Goal: Task Accomplishment & Management: Complete application form

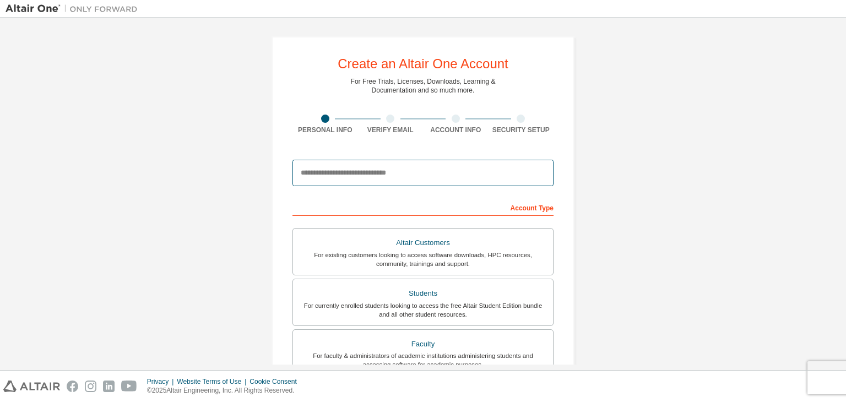
click at [334, 176] on input "email" at bounding box center [422, 173] width 261 height 26
type input "**********"
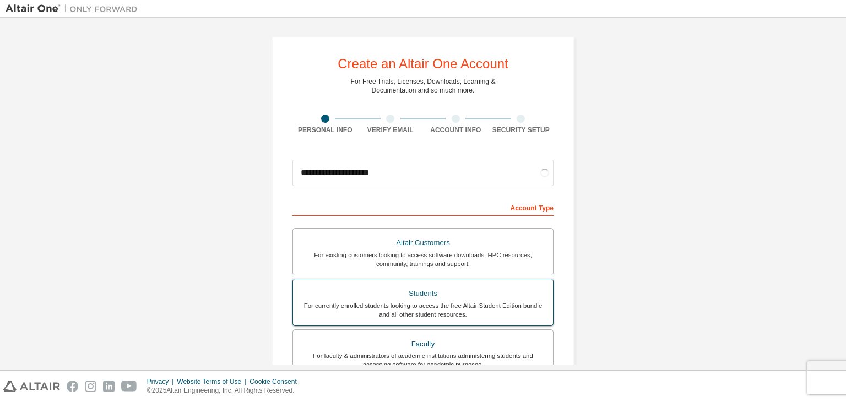
click at [475, 279] on label "Students For currently enrolled students looking to access the free Altair Stud…" at bounding box center [422, 302] width 261 height 47
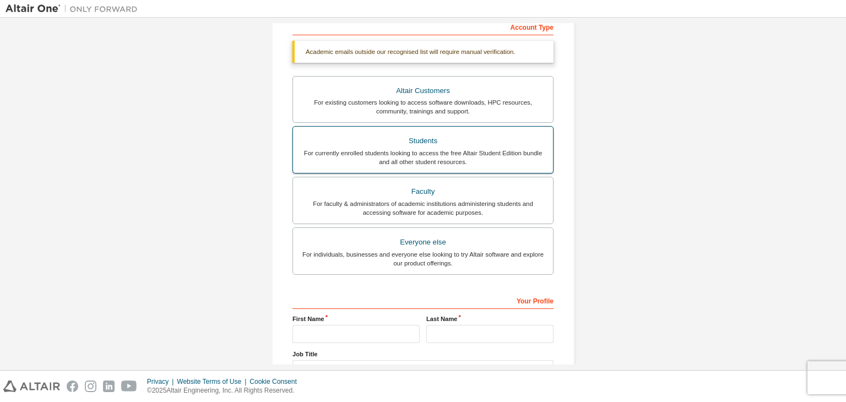
scroll to position [268, 0]
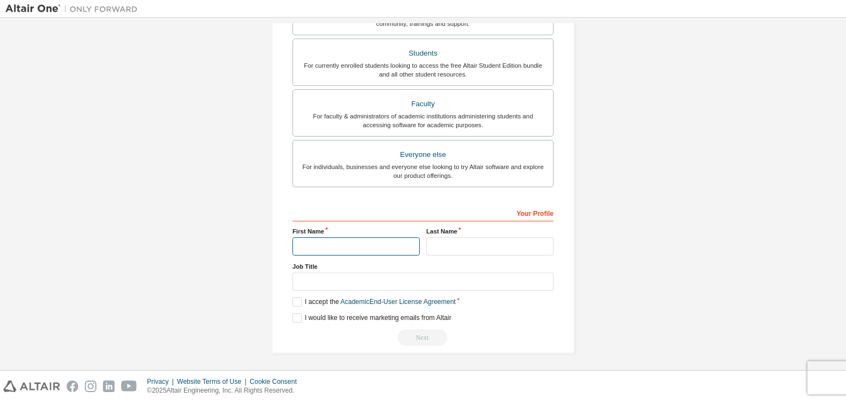
click at [361, 242] on input "text" at bounding box center [355, 246] width 127 height 18
type input "**********"
click at [444, 242] on input "text" at bounding box center [489, 246] width 127 height 18
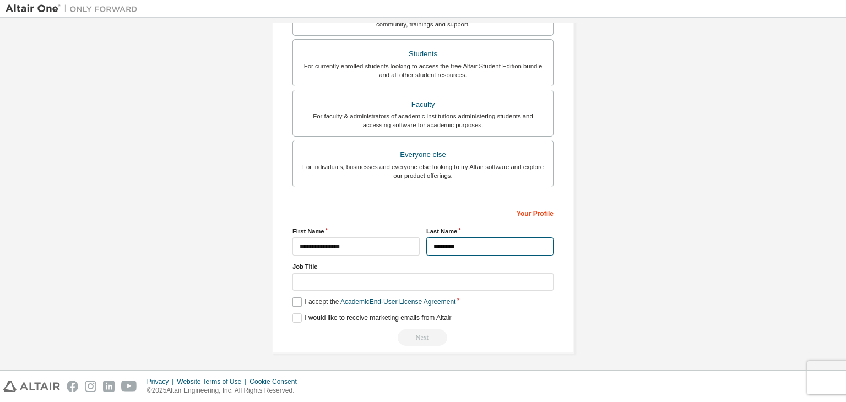
type input "********"
click at [293, 298] on label "I accept the Academic End-User License Agreement" at bounding box center [373, 301] width 163 height 9
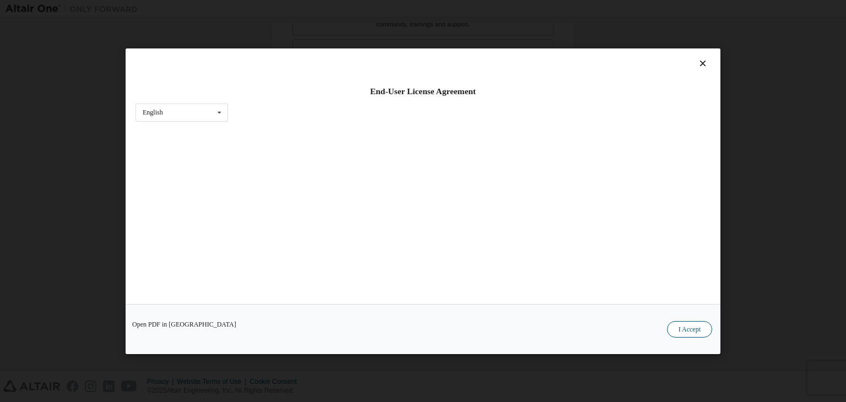
click at [687, 325] on button "I Accept" at bounding box center [689, 329] width 45 height 17
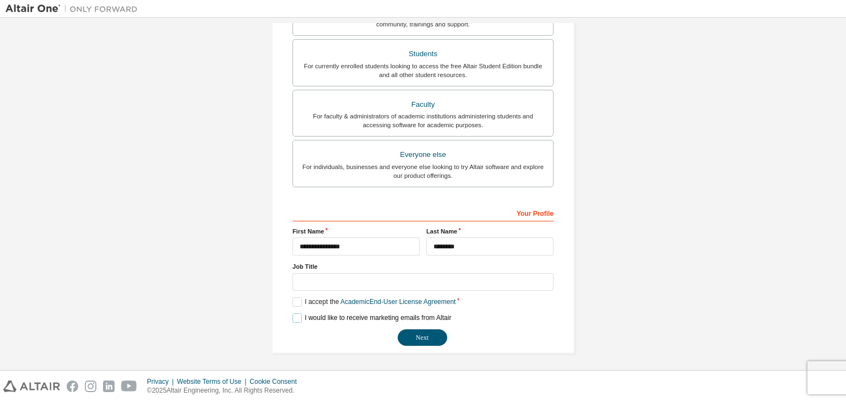
click at [292, 313] on label "I would like to receive marketing emails from Altair" at bounding box center [371, 317] width 159 height 9
drag, startPoint x: 295, startPoint y: 319, endPoint x: 291, endPoint y: 313, distance: 7.2
click at [295, 319] on label "I would like to receive marketing emails from Altair" at bounding box center [371, 317] width 159 height 9
click at [423, 332] on button "Next" at bounding box center [423, 337] width 50 height 17
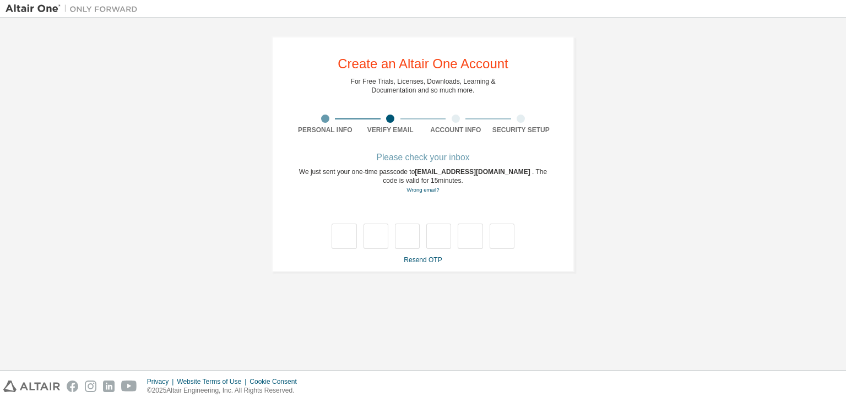
scroll to position [0, 0]
type input "*"
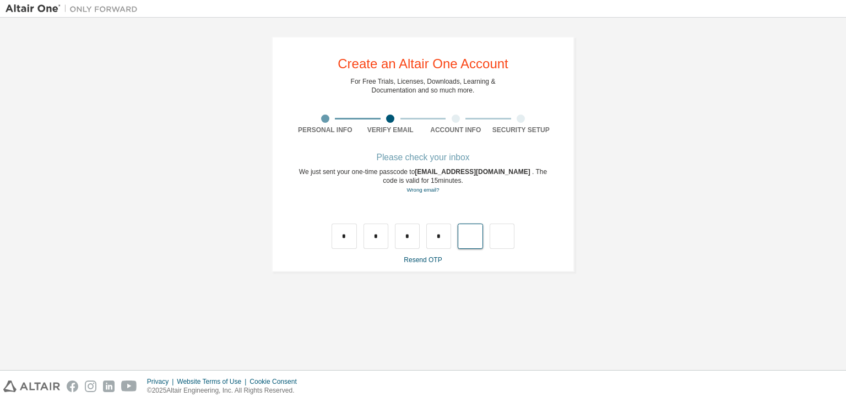
type input "*"
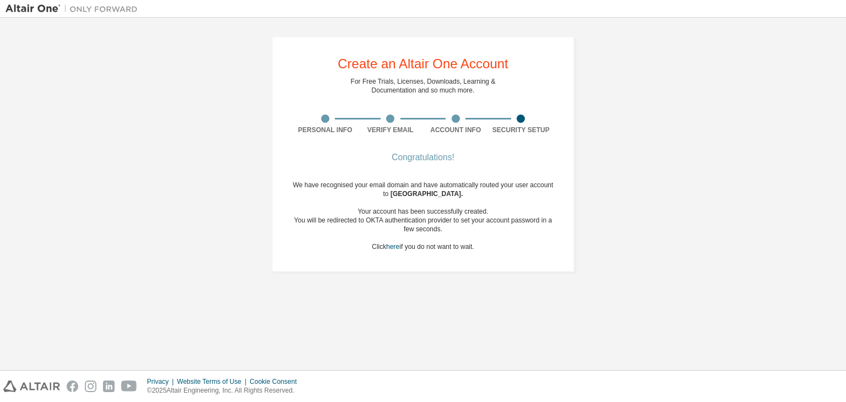
click at [428, 238] on div "We have recognised your email domain and have automatically routed your user ac…" at bounding box center [422, 216] width 261 height 70
